Goal: Navigation & Orientation: Find specific page/section

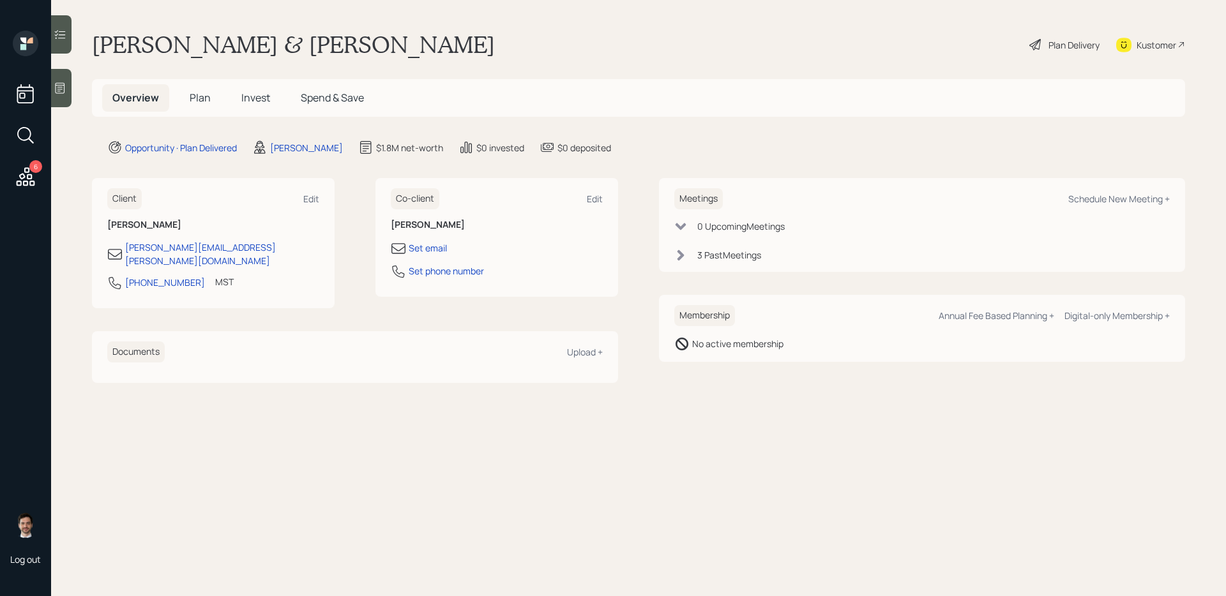
click at [30, 171] on icon at bounding box center [25, 176] width 23 height 23
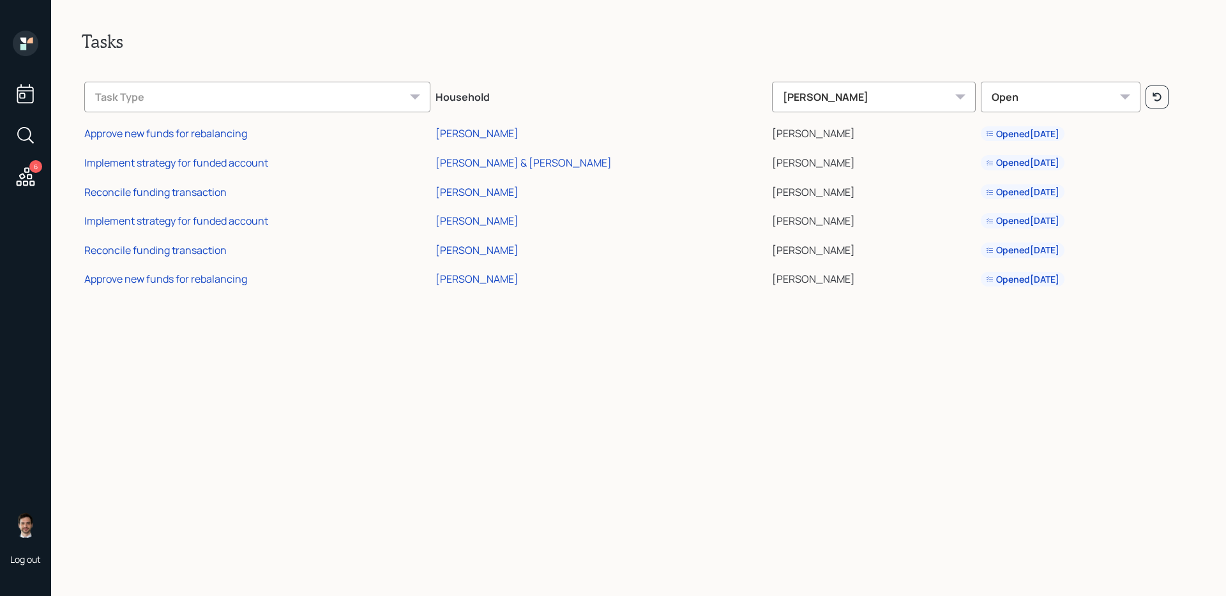
click at [294, 330] on div "Tasks Task Type Household [PERSON_NAME] Open Approve new funds for rebalancing …" at bounding box center [638, 298] width 1175 height 596
